Goal: Obtain resource: Download file/media

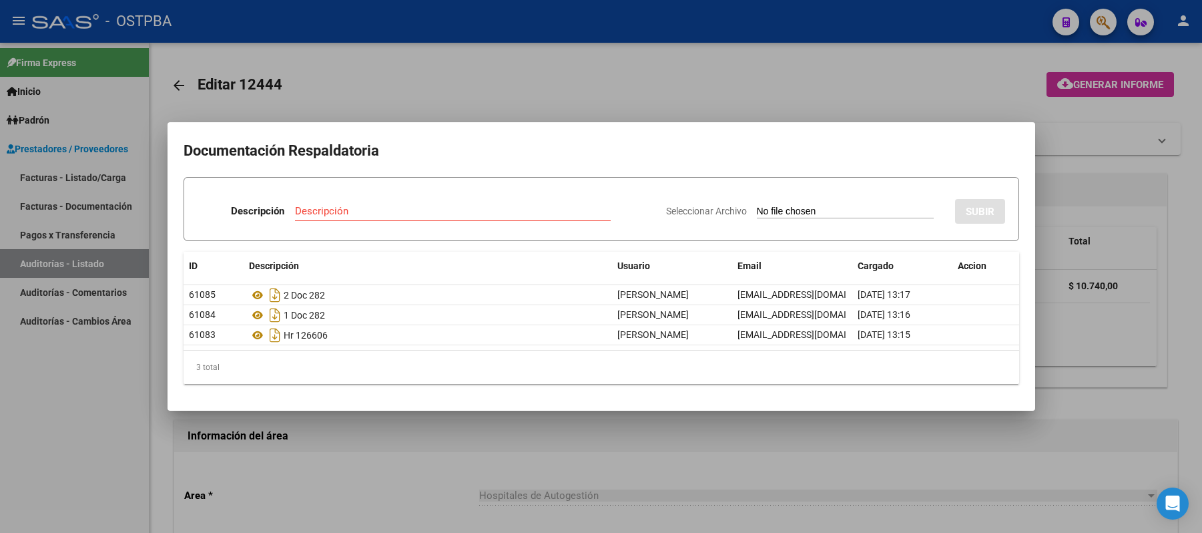
click at [975, 80] on div at bounding box center [601, 266] width 1202 height 533
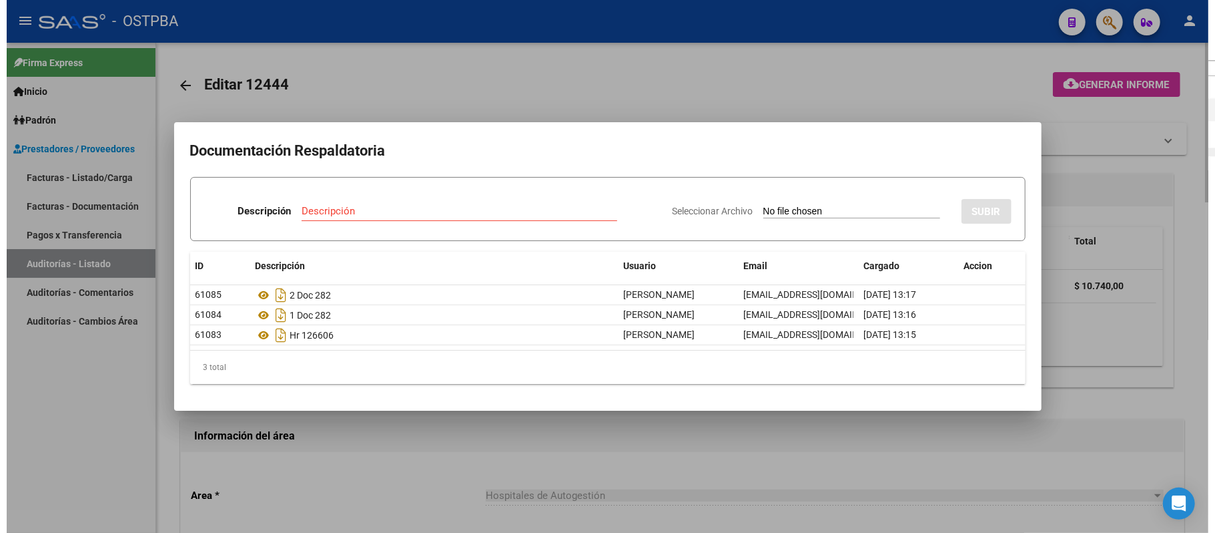
scroll to position [0, 439]
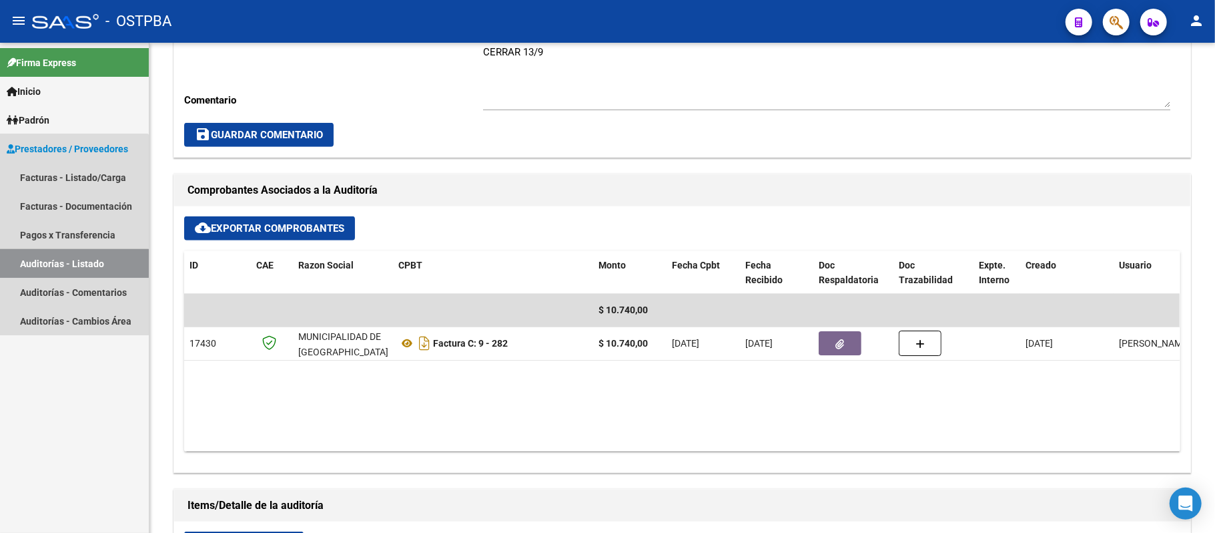
click at [37, 262] on link "Auditorías - Listado" at bounding box center [74, 263] width 149 height 29
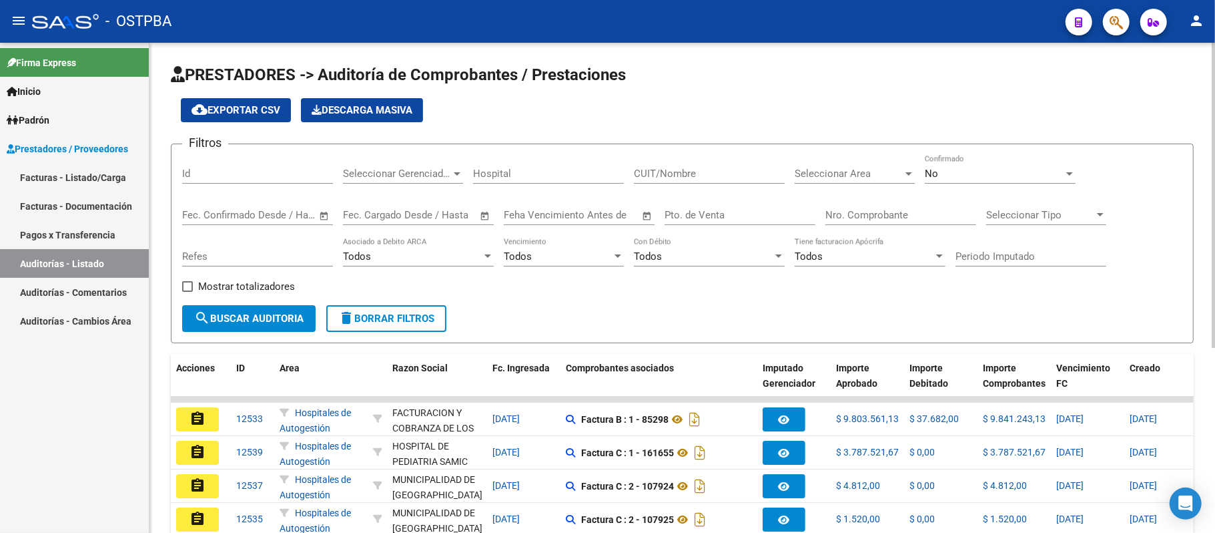
click at [862, 207] on div "Nro. Comprobante" at bounding box center [901, 210] width 151 height 29
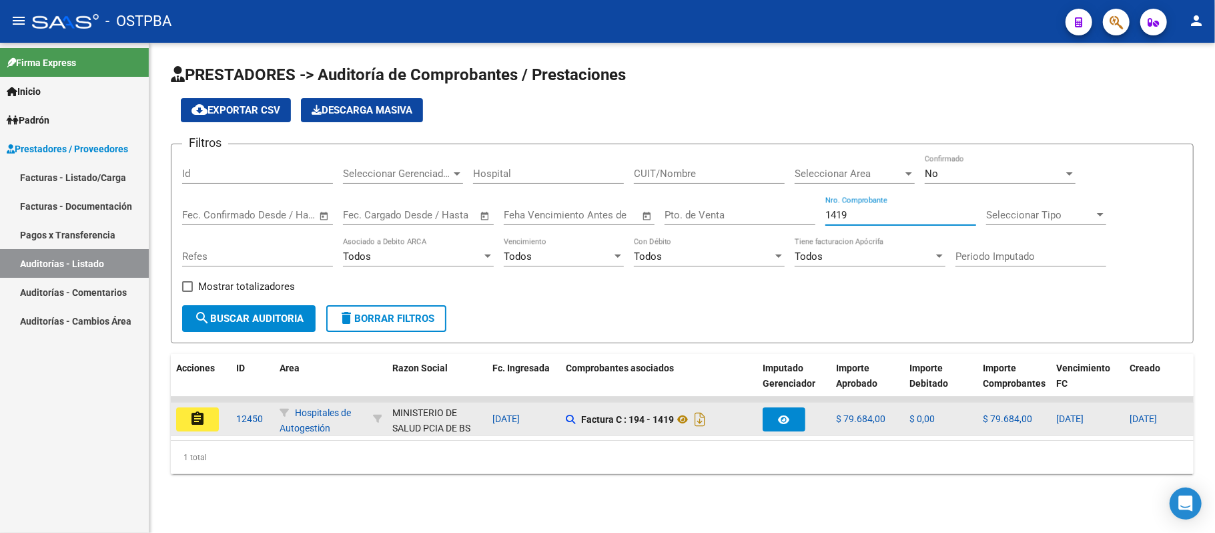
type input "1419"
click at [194, 421] on mat-icon "assignment" at bounding box center [198, 418] width 16 height 16
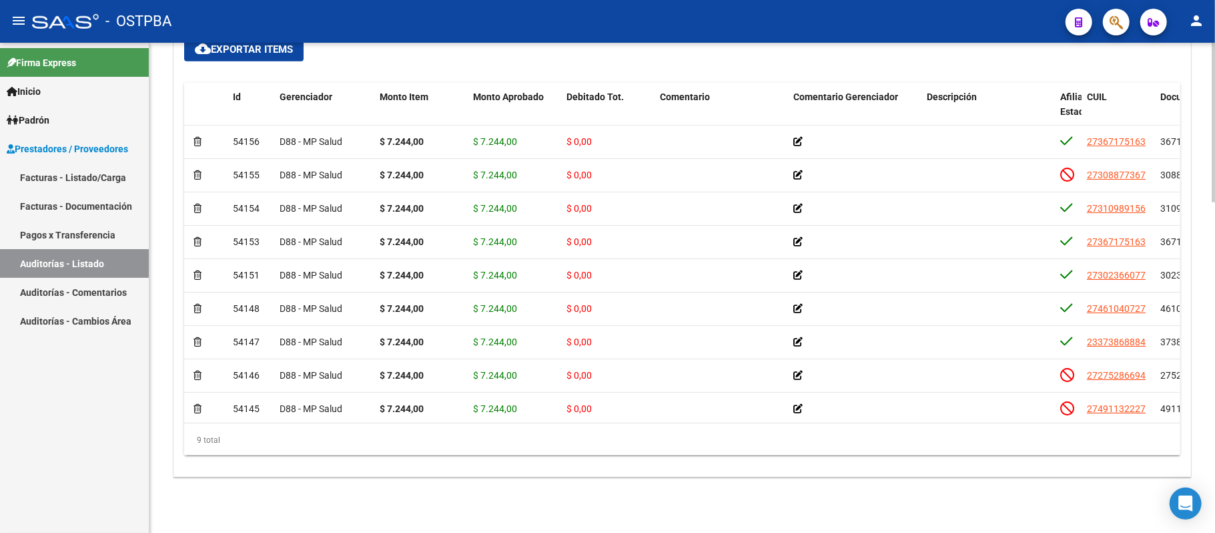
click at [276, 48] on span "cloud_download Exportar Items" at bounding box center [244, 49] width 98 height 12
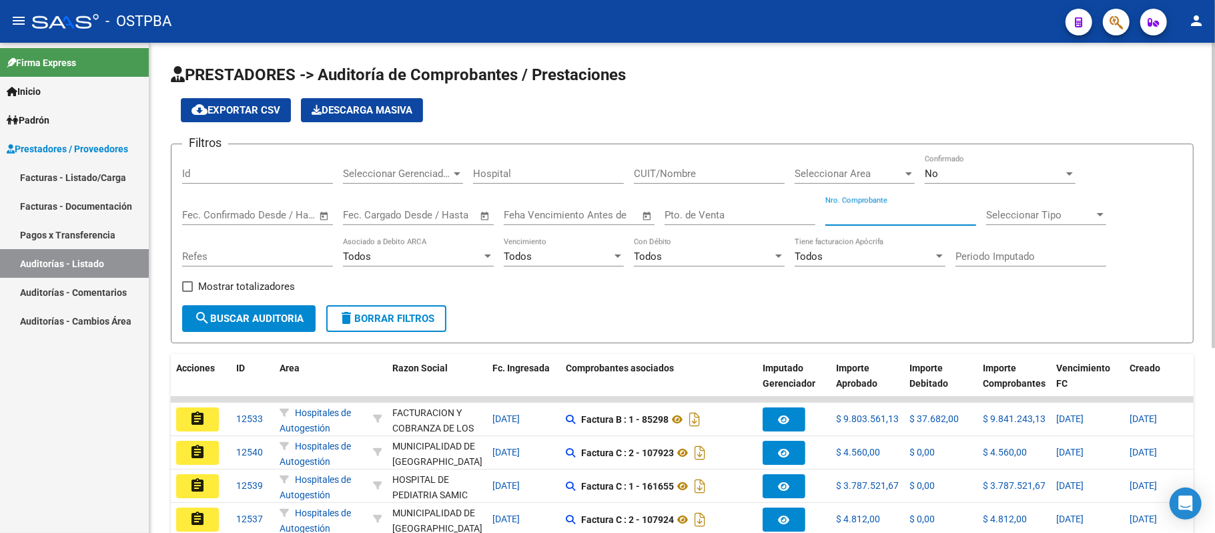
click at [881, 216] on input "Nro. Comprobante" at bounding box center [901, 215] width 151 height 12
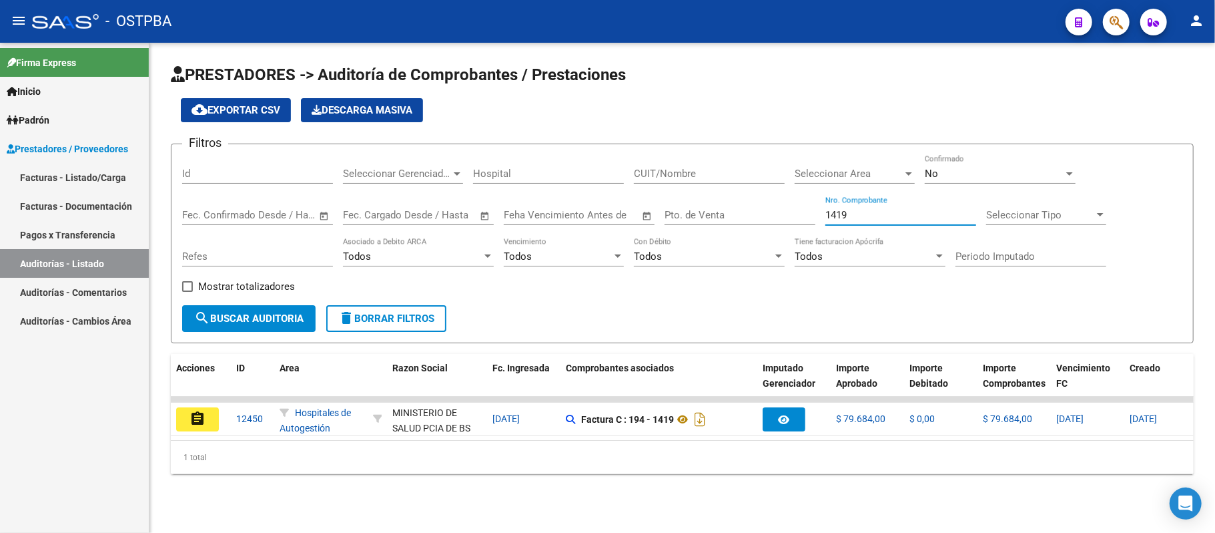
type input "1419"
drag, startPoint x: 687, startPoint y: 457, endPoint x: 829, endPoint y: 454, distance: 142.2
click at [829, 454] on div "1 total" at bounding box center [682, 457] width 1023 height 33
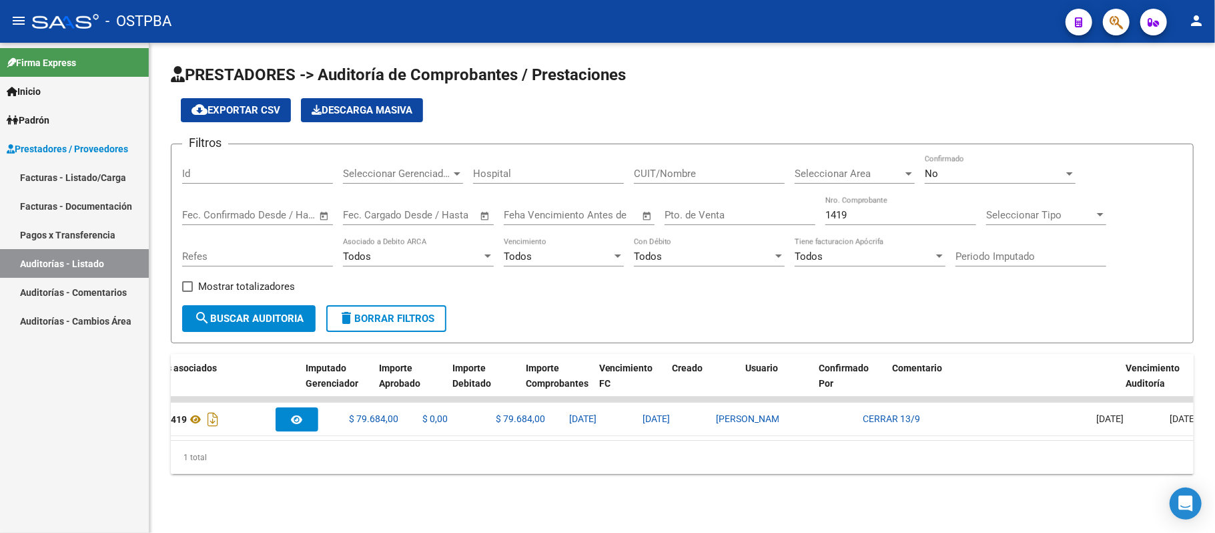
scroll to position [0, 518]
